Goal: Navigation & Orientation: Find specific page/section

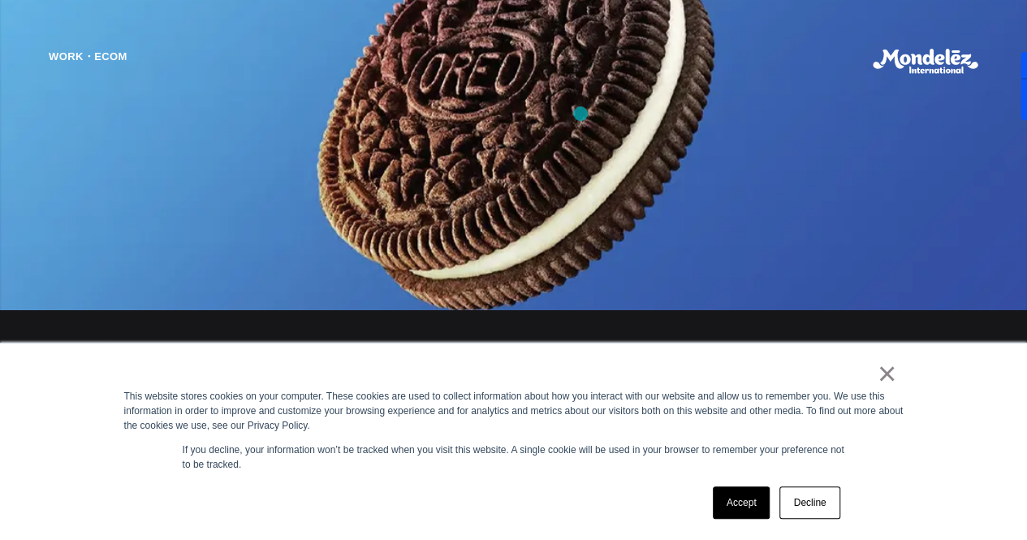
scroll to position [1313, 0]
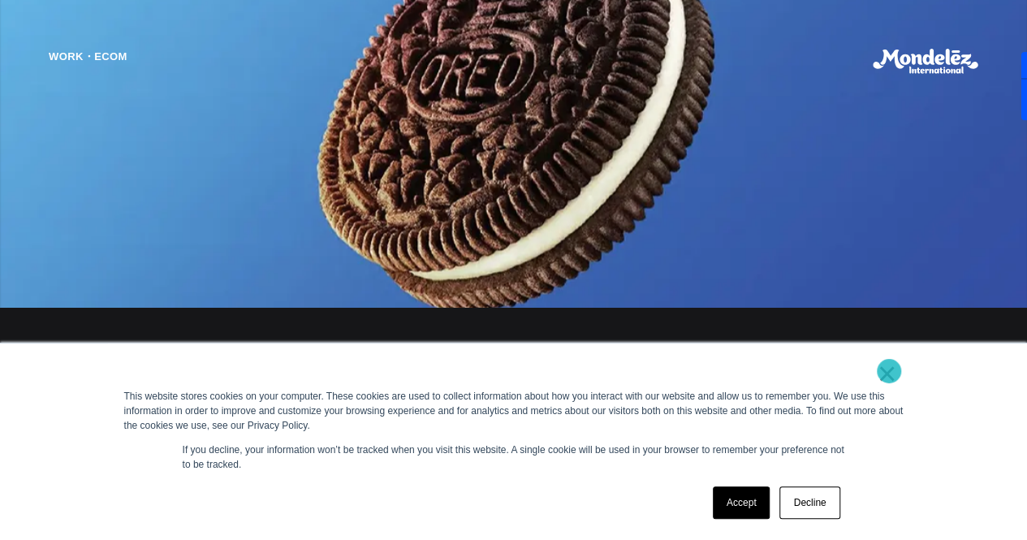
click at [889, 371] on link "×" at bounding box center [887, 373] width 19 height 15
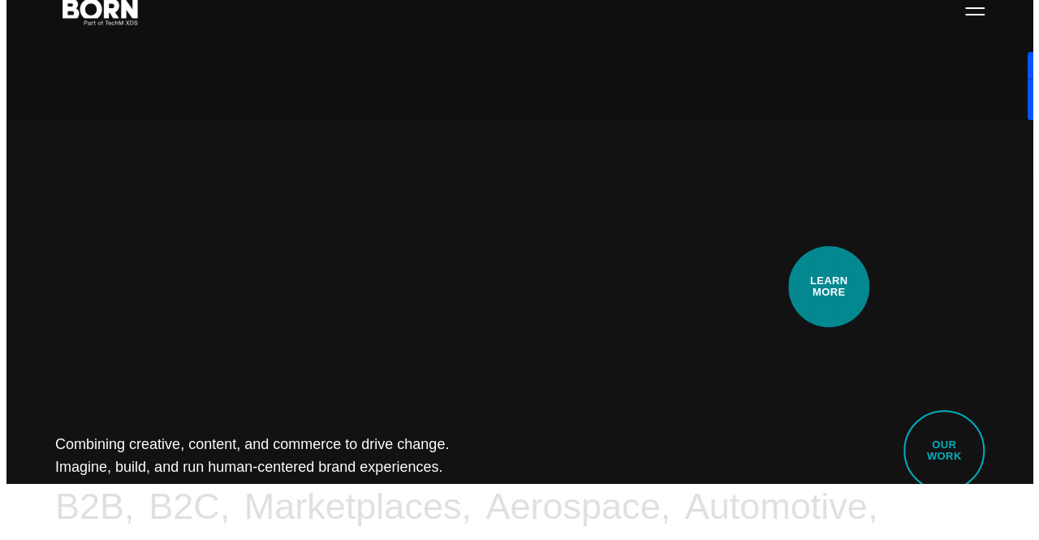
scroll to position [0, 0]
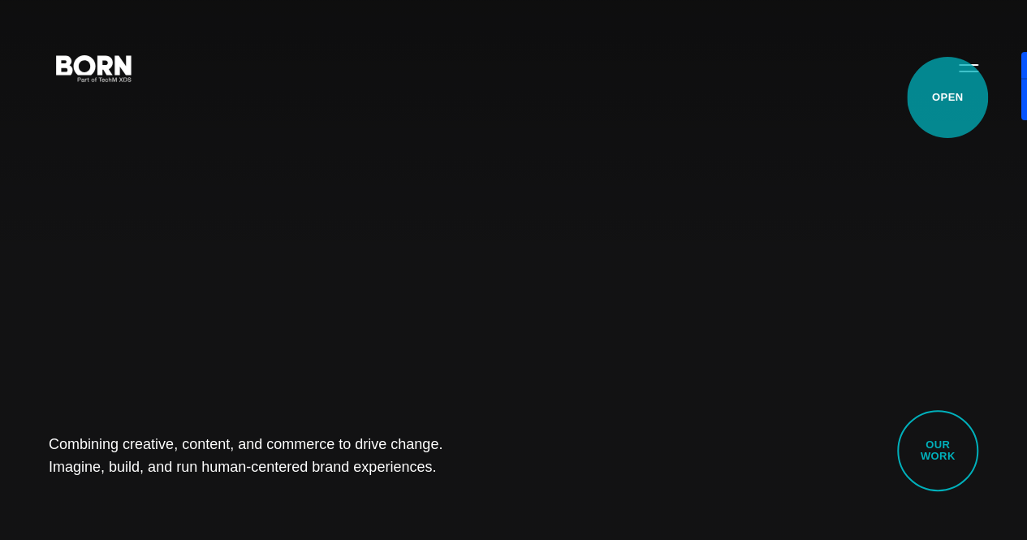
click at [949, 84] on button "Primary Menu" at bounding box center [968, 67] width 39 height 34
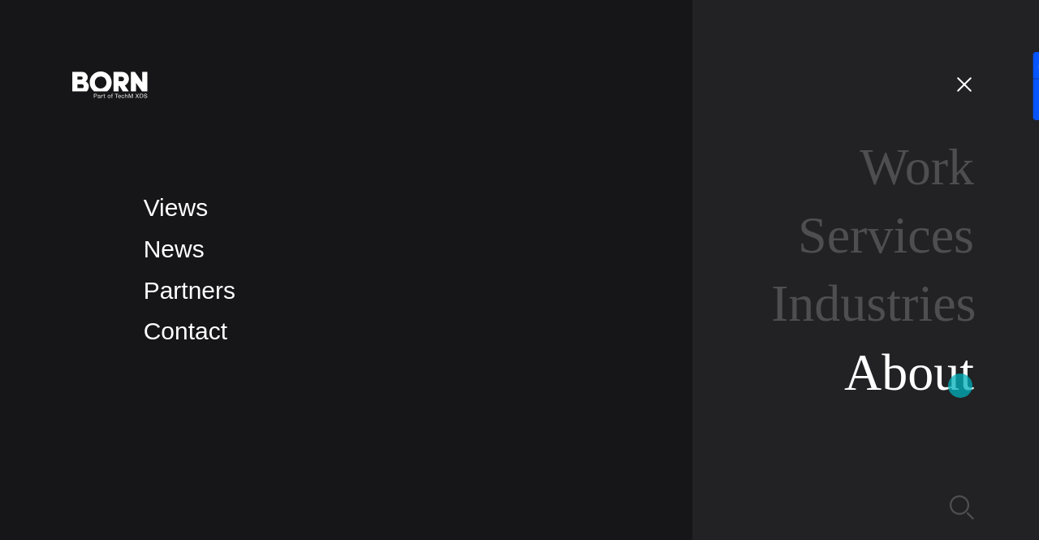
click at [961, 386] on link "About" at bounding box center [909, 372] width 130 height 58
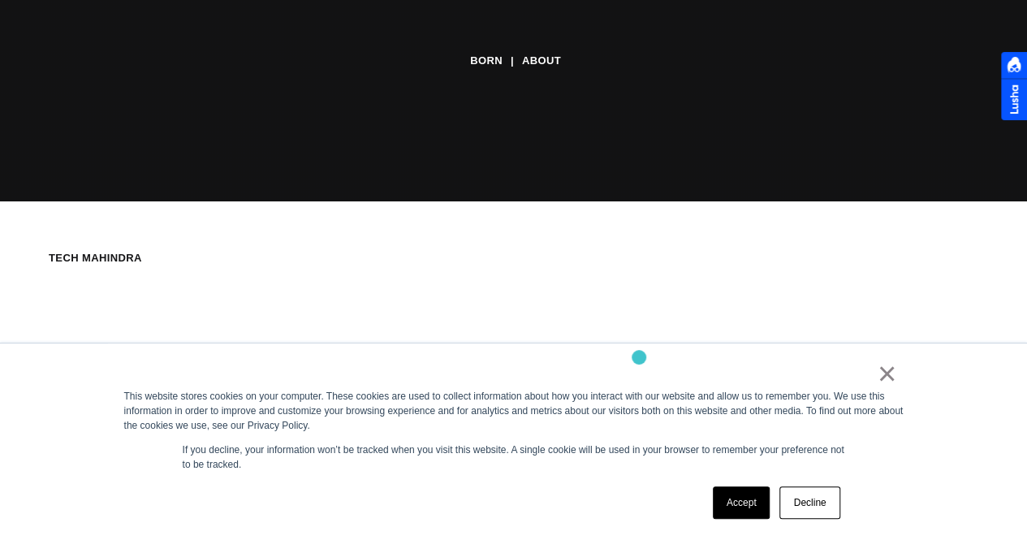
scroll to position [339, 0]
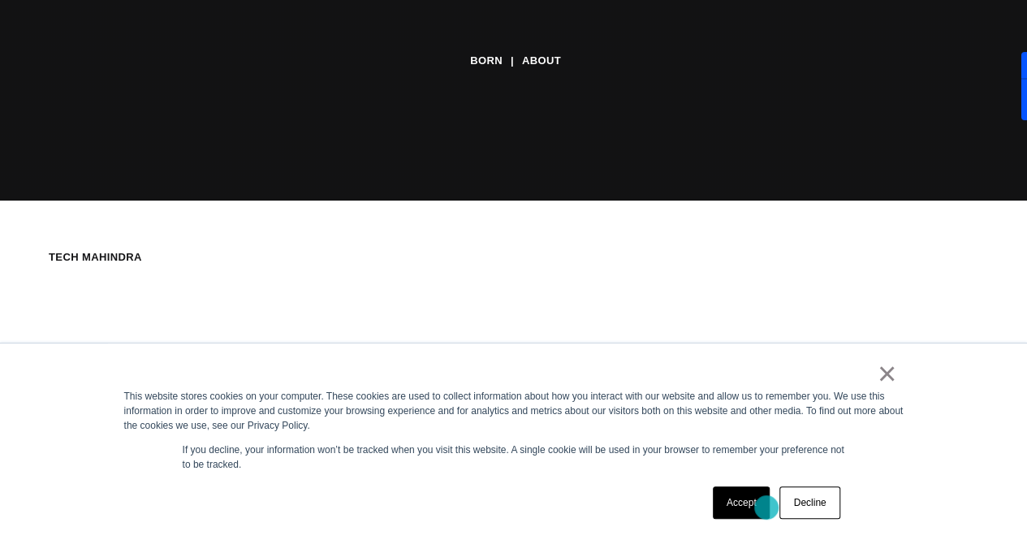
click at [766, 507] on link "Accept" at bounding box center [742, 502] width 58 height 32
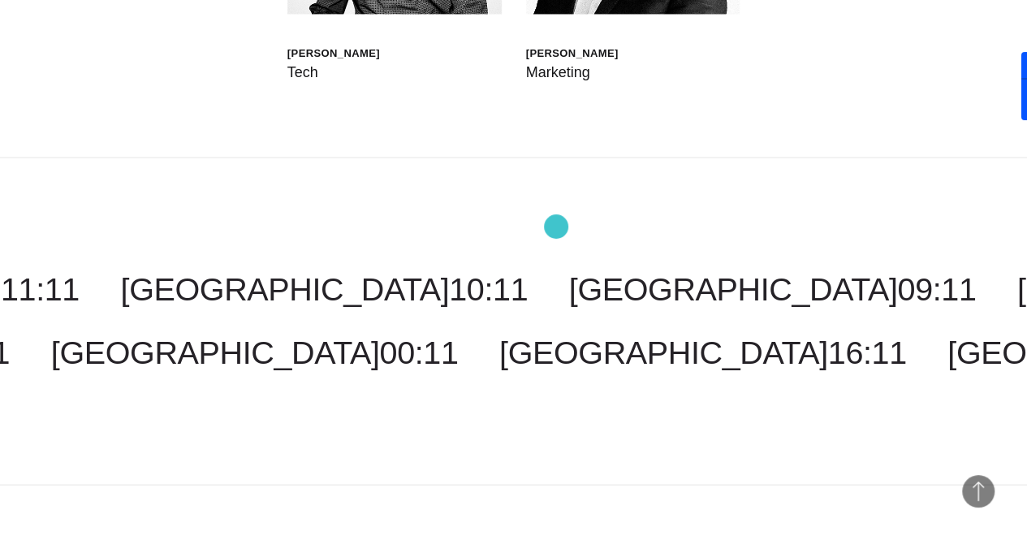
scroll to position [5225, 0]
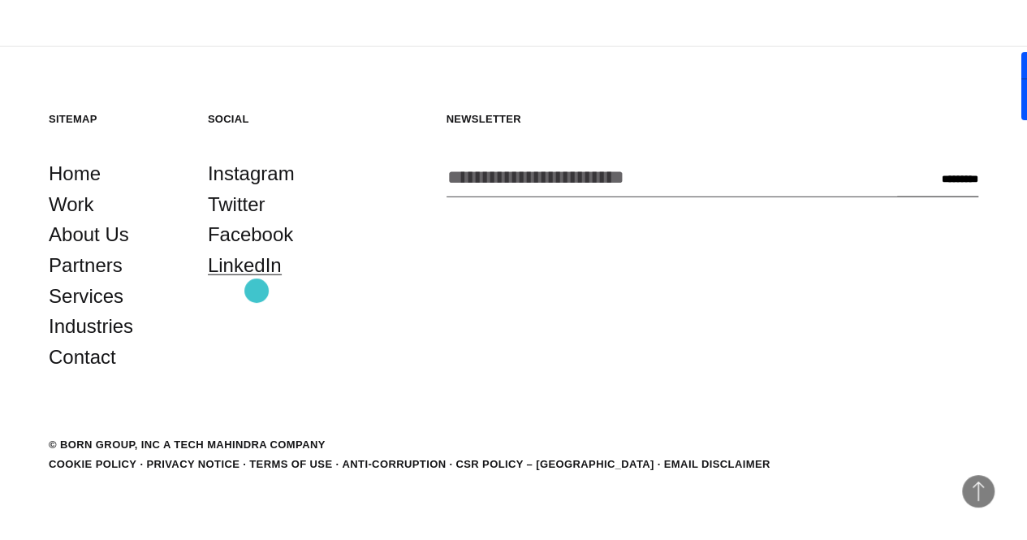
click at [257, 281] on link "LinkedIn" at bounding box center [245, 265] width 74 height 31
